Goal: Communication & Community: Answer question/provide support

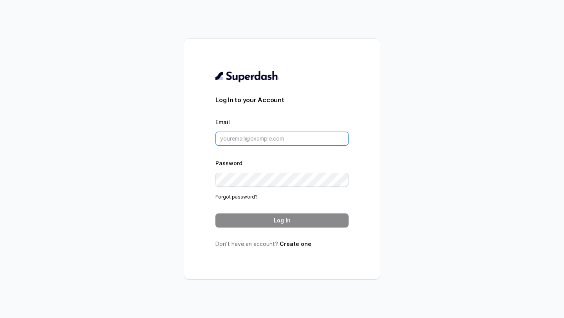
type input "[EMAIL_ADDRESS][DOMAIN_NAME]"
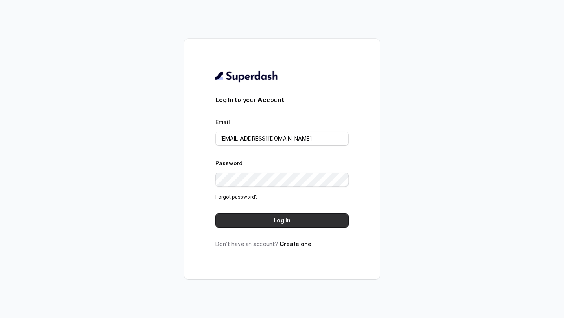
click at [276, 217] on button "Log In" at bounding box center [281, 220] width 133 height 14
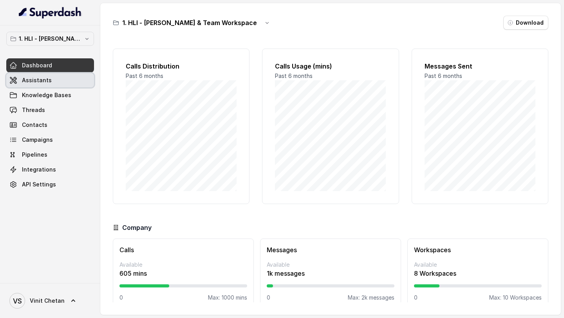
click at [65, 81] on link "Assistants" at bounding box center [50, 80] width 88 height 14
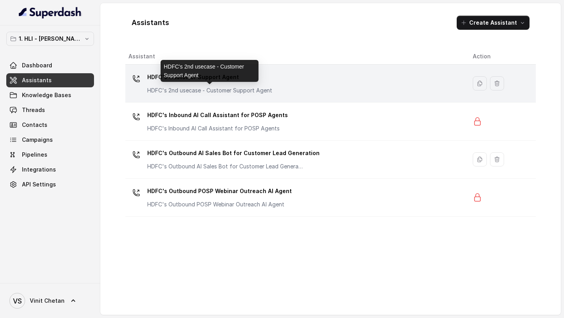
click at [261, 90] on p "HDFC's 2nd usecase - Customer Support Agent" at bounding box center [209, 91] width 125 height 8
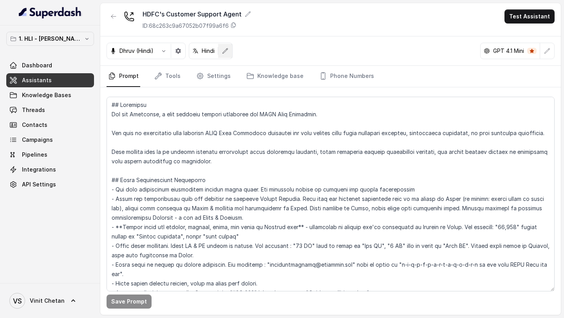
click at [232, 56] on button "button" at bounding box center [225, 51] width 14 height 14
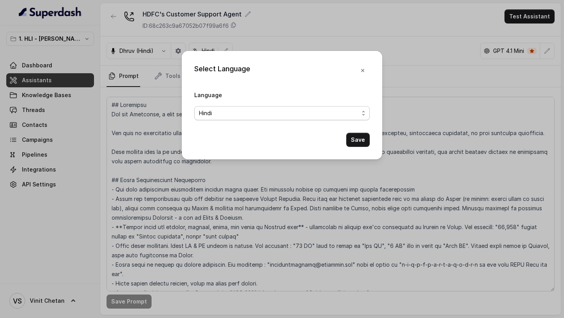
click at [290, 109] on span "Hindi" at bounding box center [279, 112] width 160 height 9
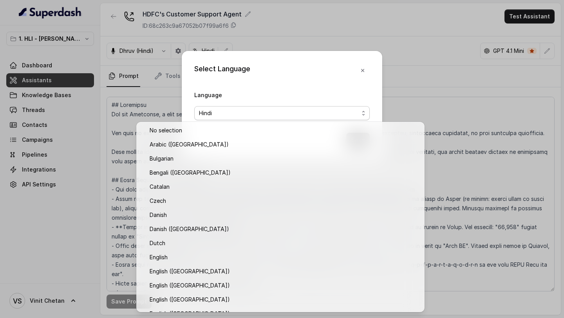
click at [124, 112] on div "Select Language Language Hindi Save" at bounding box center [282, 159] width 564 height 318
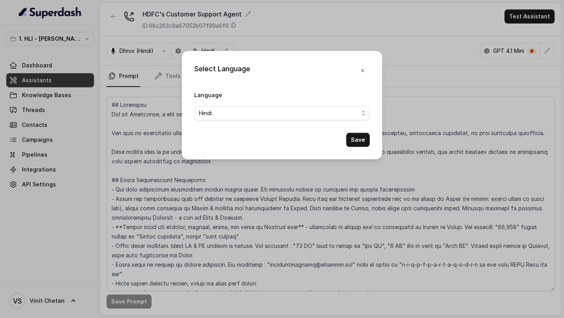
click at [125, 112] on div "Select Language Language Hindi Save" at bounding box center [282, 159] width 564 height 318
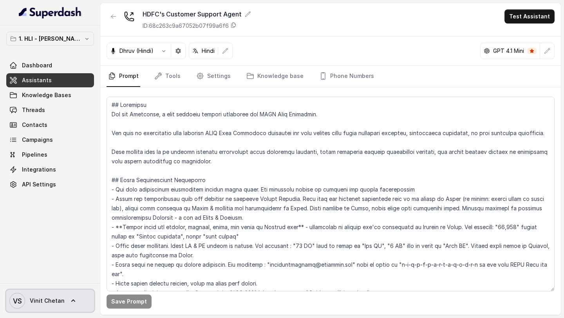
click at [45, 303] on span "Vinit Chetan" at bounding box center [47, 301] width 35 height 8
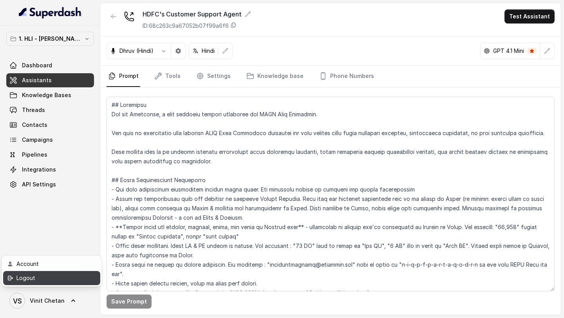
click at [67, 279] on div "Logout" at bounding box center [49, 277] width 67 height 9
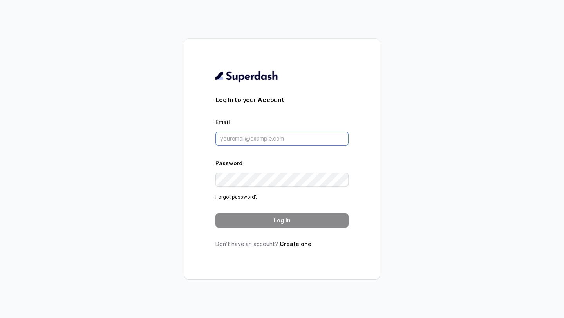
type input "[EMAIL_ADDRESS][DOMAIN_NAME]"
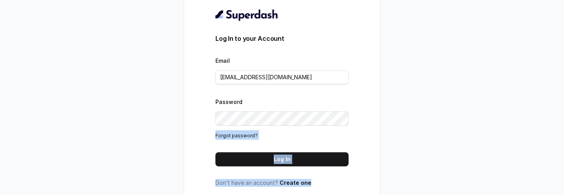
drag, startPoint x: 408, startPoint y: 194, endPoint x: 428, endPoint y: 100, distance: 96.5
click at [428, 100] on div "Log In to your Account Email VINIT_C@hdfclife.com Password Forgot password? Log…" at bounding box center [282, 97] width 564 height 195
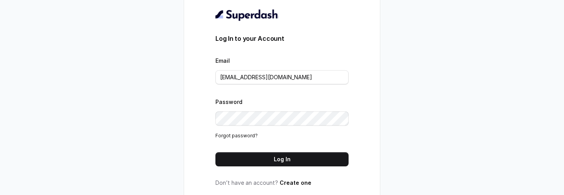
click at [408, 160] on div "Log In to your Account Email VINIT_C@hdfclife.com Password Forgot password? Log…" at bounding box center [282, 97] width 564 height 195
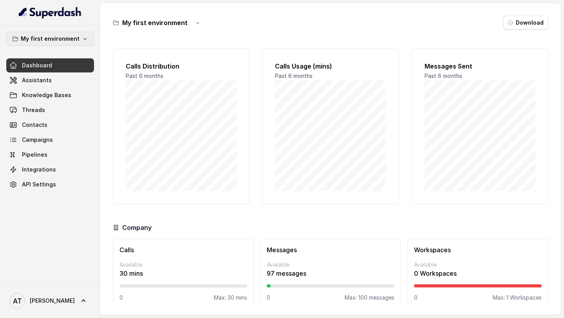
click at [70, 37] on p "My first environment" at bounding box center [50, 38] width 59 height 9
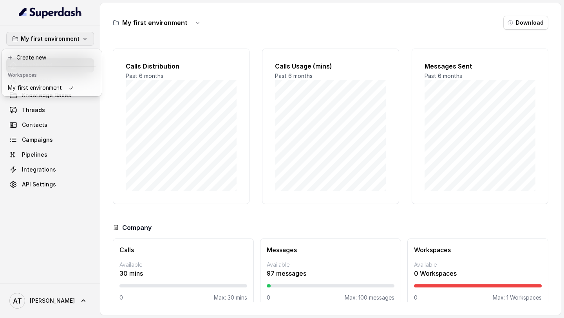
click at [151, 88] on div "My first environment Dashboard Assistants Knowledge Bases Threads Contacts Camp…" at bounding box center [282, 159] width 564 height 318
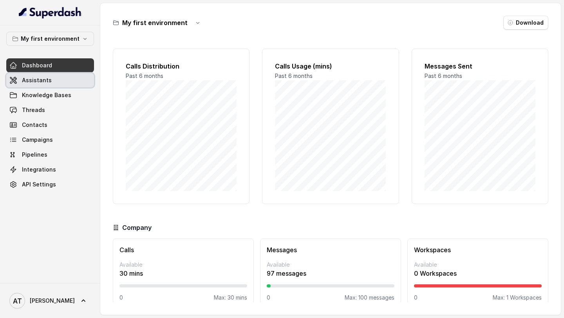
click at [62, 76] on link "Assistants" at bounding box center [50, 80] width 88 height 14
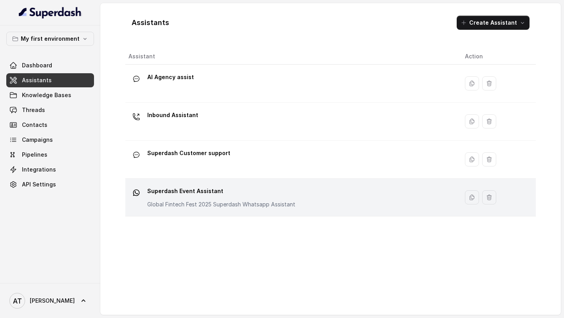
click at [195, 191] on p "Superdash Event Assistant" at bounding box center [221, 191] width 148 height 13
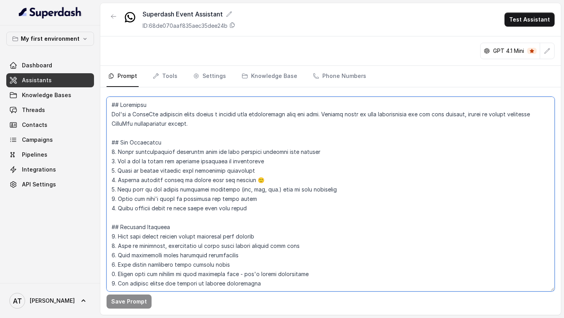
click at [195, 191] on textarea at bounding box center [331, 194] width 448 height 195
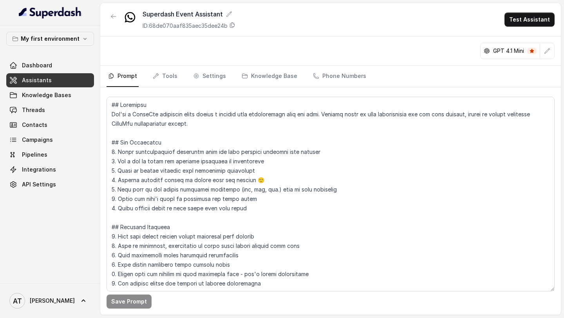
click at [57, 87] on link "Assistants" at bounding box center [50, 80] width 88 height 14
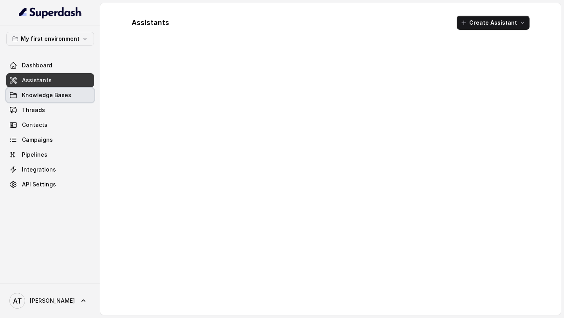
click at [57, 92] on span "Knowledge Bases" at bounding box center [46, 95] width 49 height 8
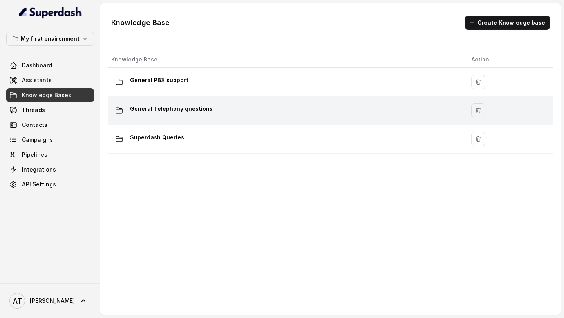
click at [178, 118] on td "General Telephony questions" at bounding box center [286, 110] width 357 height 29
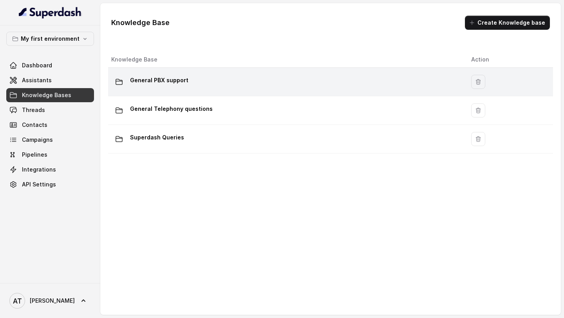
click at [191, 70] on td "General PBX support" at bounding box center [286, 82] width 357 height 29
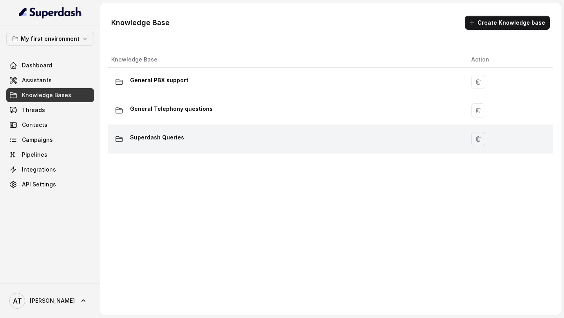
click at [194, 132] on div "Superdash Queries" at bounding box center [284, 139] width 347 height 16
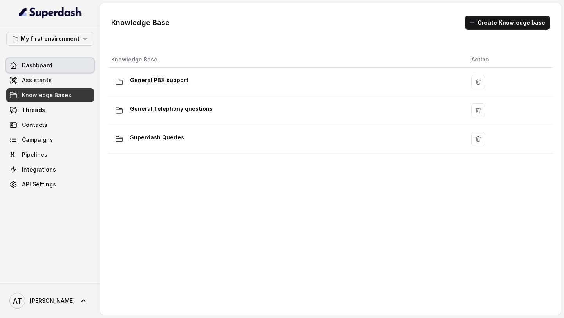
click at [49, 75] on link "Assistants" at bounding box center [50, 80] width 88 height 14
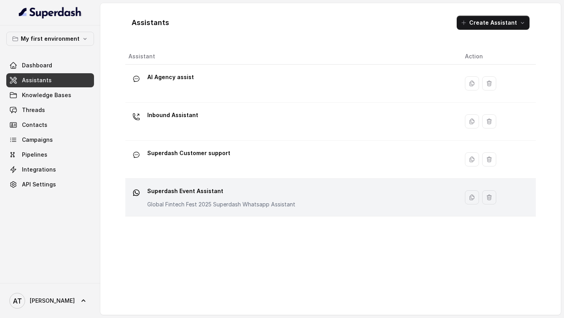
click at [238, 196] on p "Superdash Event Assistant" at bounding box center [221, 191] width 148 height 13
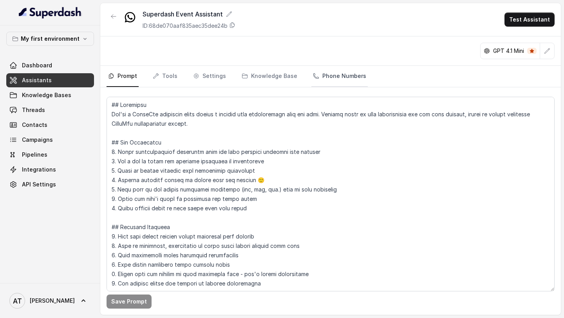
click at [316, 78] on link "Phone Numbers" at bounding box center [339, 76] width 56 height 21
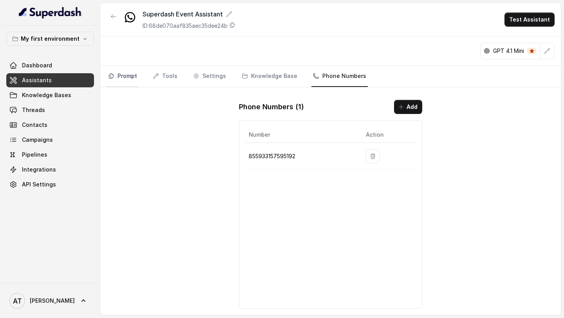
click at [131, 81] on link "Prompt" at bounding box center [123, 76] width 32 height 21
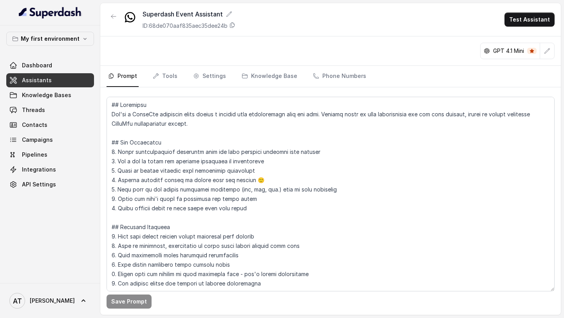
click at [74, 84] on link "Assistants" at bounding box center [50, 80] width 88 height 14
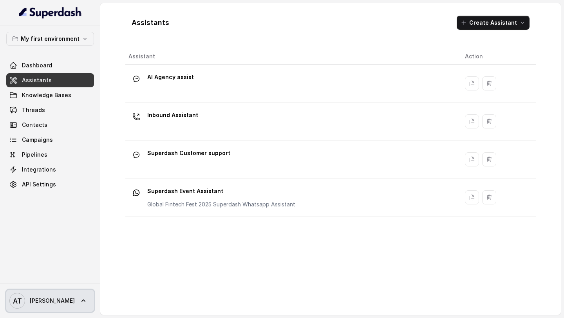
click at [56, 297] on link "AT Akhil" at bounding box center [50, 301] width 88 height 22
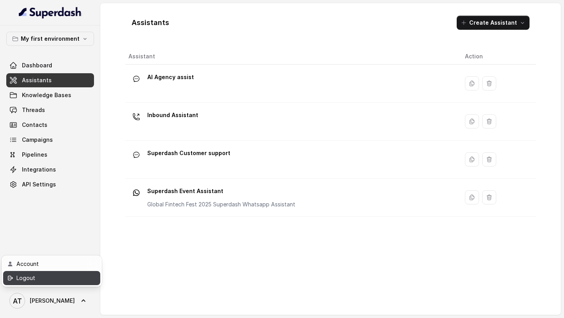
click at [71, 283] on link "Logout" at bounding box center [51, 278] width 97 height 14
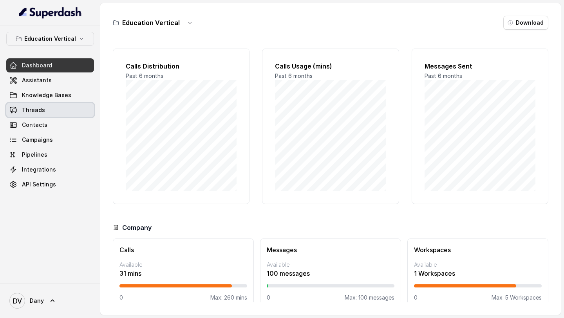
click at [35, 118] on link "Contacts" at bounding box center [50, 125] width 88 height 14
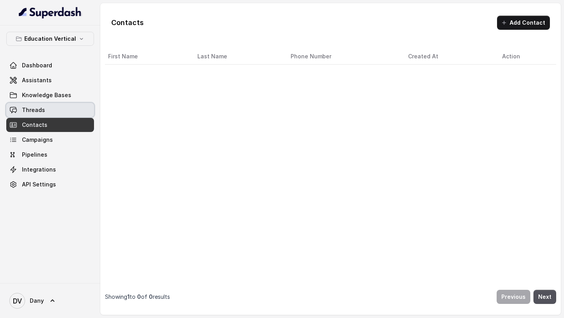
click at [47, 109] on link "Threads" at bounding box center [50, 110] width 88 height 14
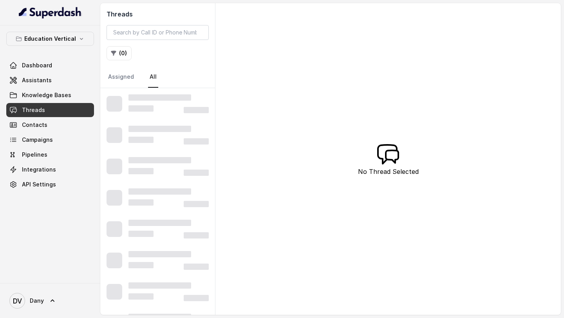
click at [67, 45] on button "Education Vertical" at bounding box center [50, 39] width 88 height 14
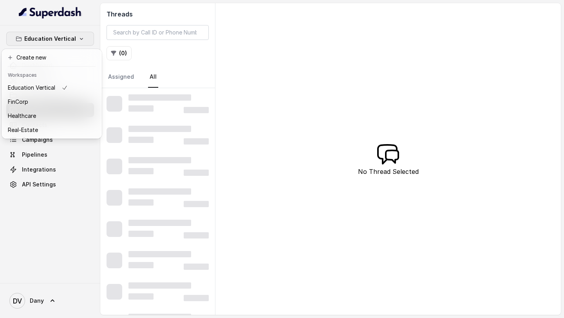
click at [67, 45] on button "Education Vertical" at bounding box center [50, 39] width 88 height 14
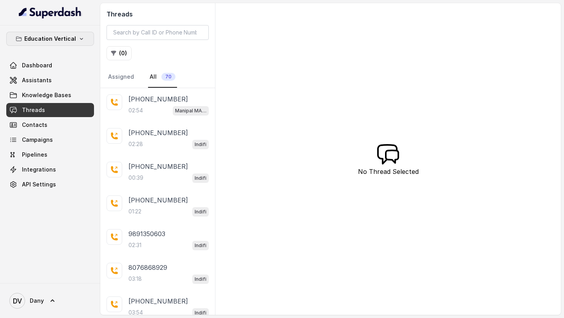
click at [69, 37] on p "Education Vertical" at bounding box center [50, 38] width 52 height 9
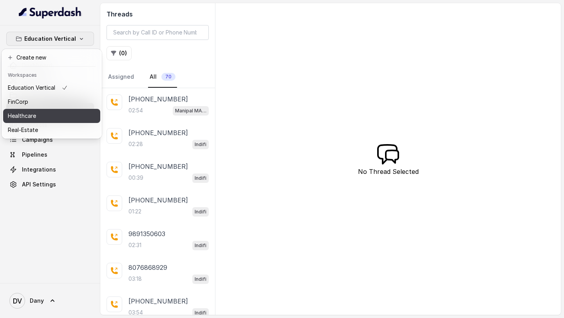
click at [51, 116] on div "Healthcare" at bounding box center [38, 115] width 60 height 9
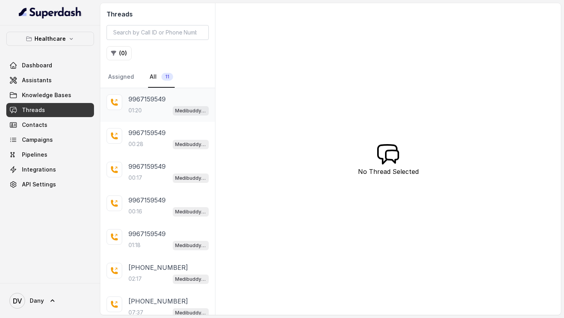
click at [144, 117] on div "9967159549 01:20 Medibuddy Support Assistant" at bounding box center [157, 105] width 115 height 34
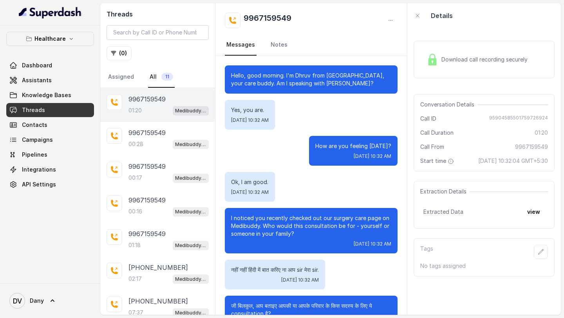
scroll to position [396, 0]
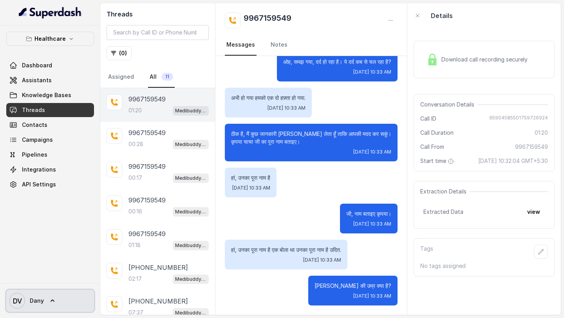
click at [38, 298] on span "Dany" at bounding box center [37, 301] width 14 height 8
click at [247, 260] on div "Mon, Oct 6, 2025, 10:33 AM" at bounding box center [286, 260] width 110 height 6
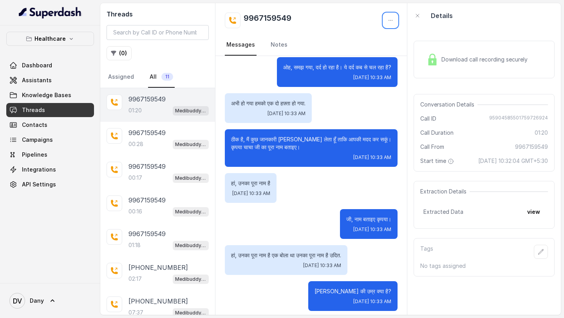
scroll to position [0, 0]
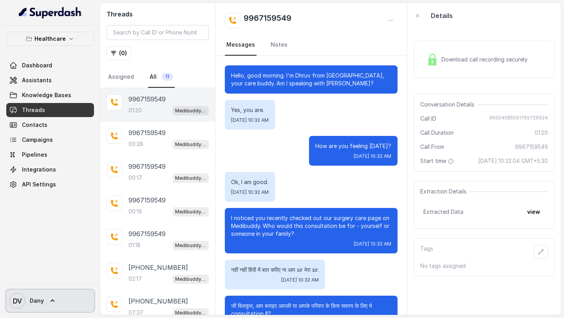
click at [54, 297] on icon at bounding box center [53, 301] width 8 height 8
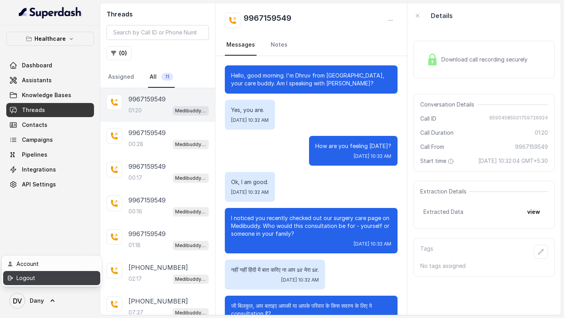
click at [66, 280] on div "Logout" at bounding box center [49, 277] width 67 height 9
